Goal: Check status: Check status

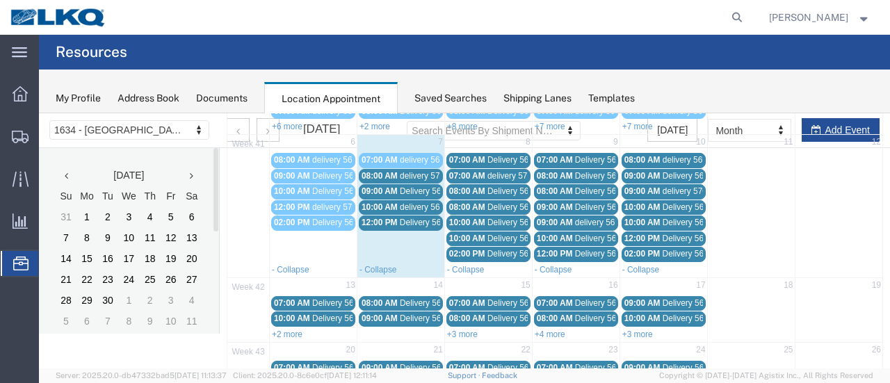
scroll to position [139, 0]
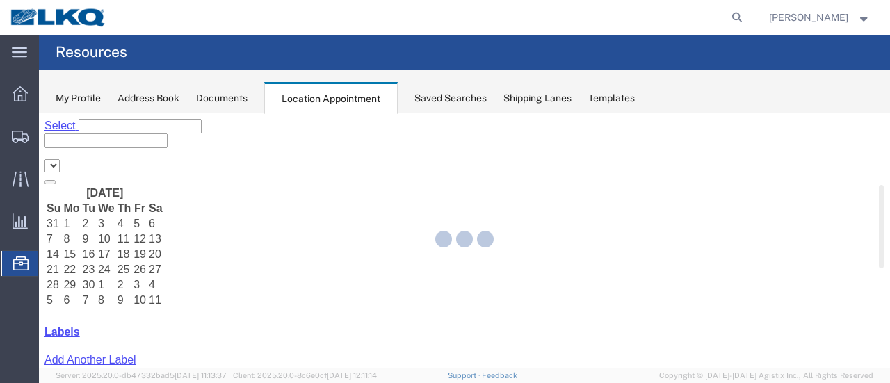
select select "28712"
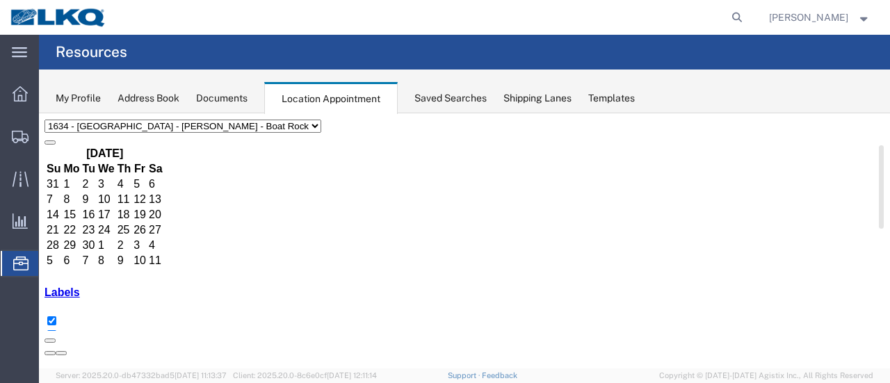
scroll to position [70, 0]
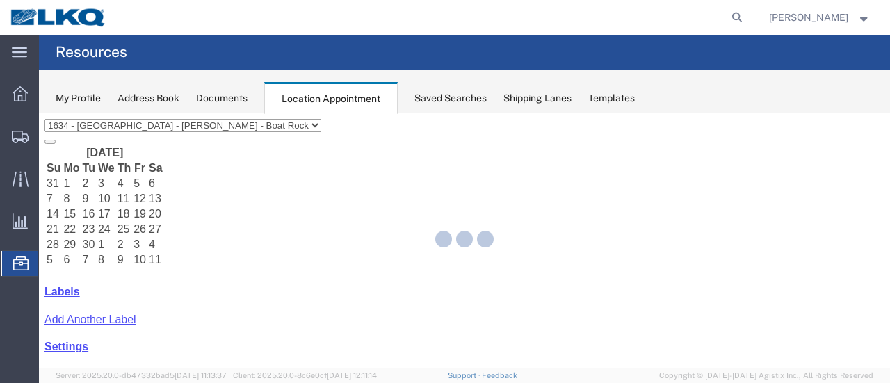
select select "28712"
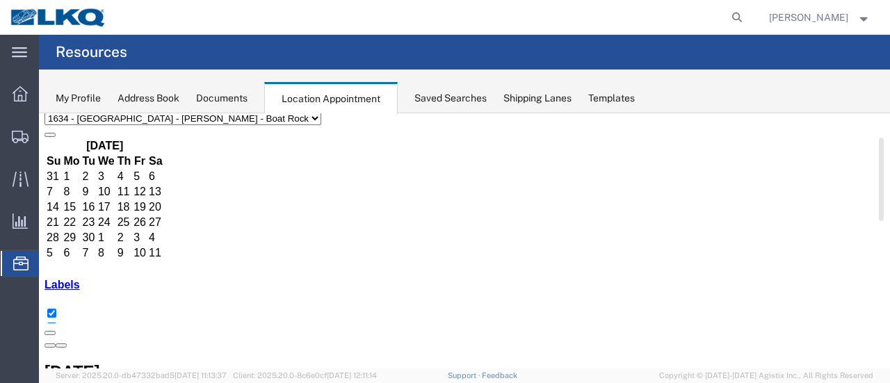
scroll to position [70, 0]
